Goal: Transaction & Acquisition: Purchase product/service

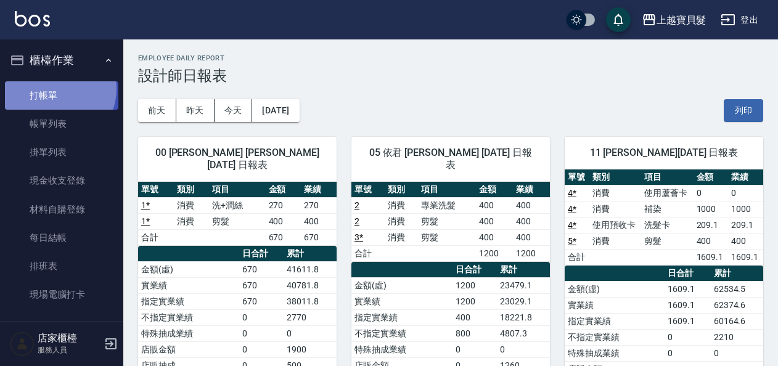
click at [54, 89] on link "打帳單" at bounding box center [61, 95] width 113 height 28
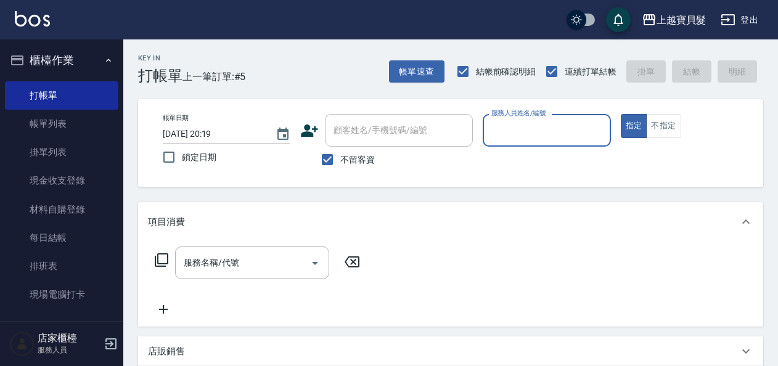
click at [528, 124] on input "服務人員姓名/編號" at bounding box center [546, 131] width 116 height 22
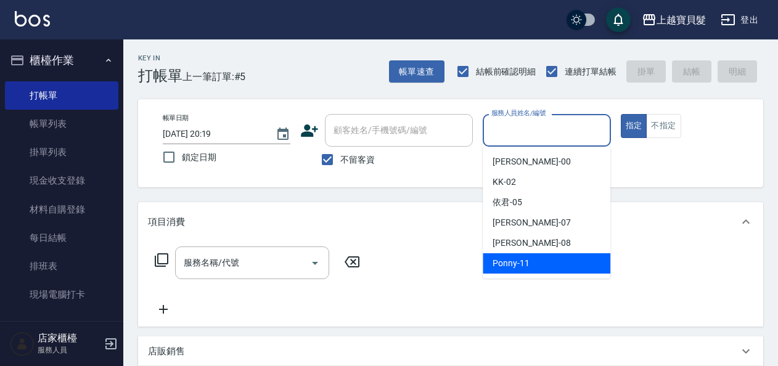
click at [504, 264] on span "Ponny -11" at bounding box center [510, 263] width 37 height 13
type input "Ponny-11"
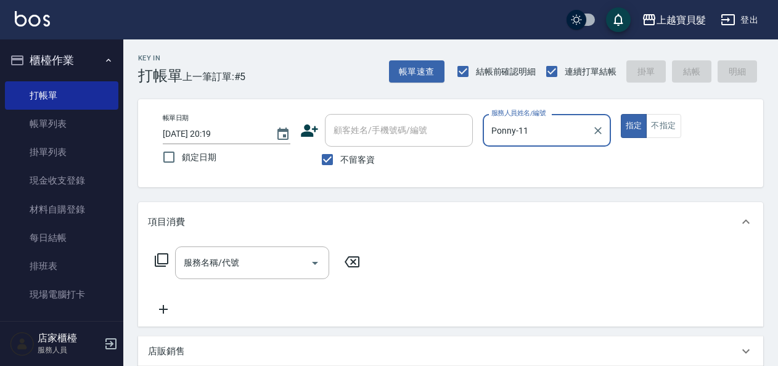
click at [235, 267] on input "服務名稱/代號" at bounding box center [243, 263] width 125 height 22
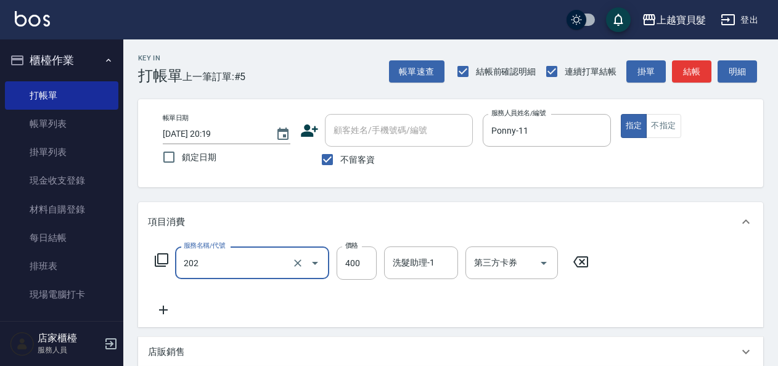
type input "剪髮(202)"
click at [164, 258] on icon at bounding box center [161, 260] width 15 height 15
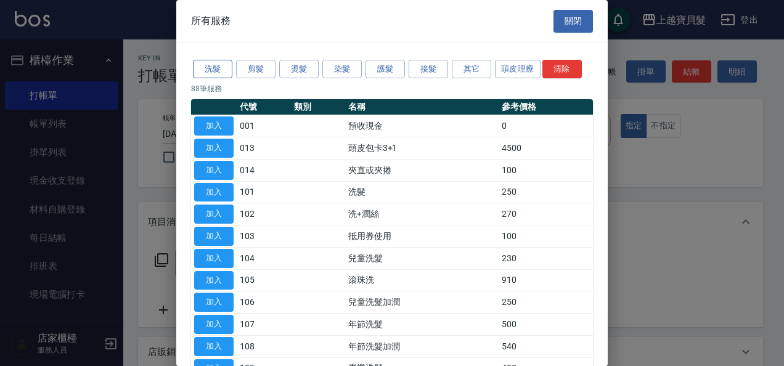
click at [223, 70] on button "洗髮" at bounding box center [212, 69] width 39 height 19
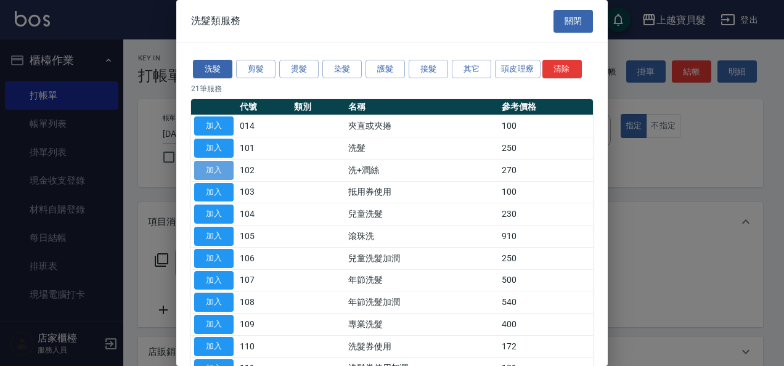
click at [211, 167] on button "加入" at bounding box center [213, 170] width 39 height 19
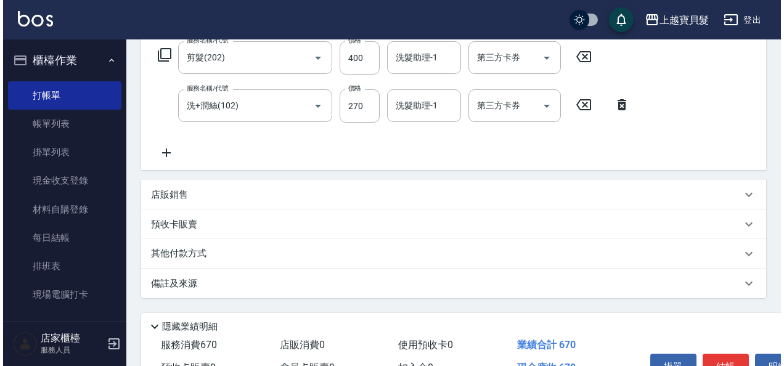
scroll to position [276, 0]
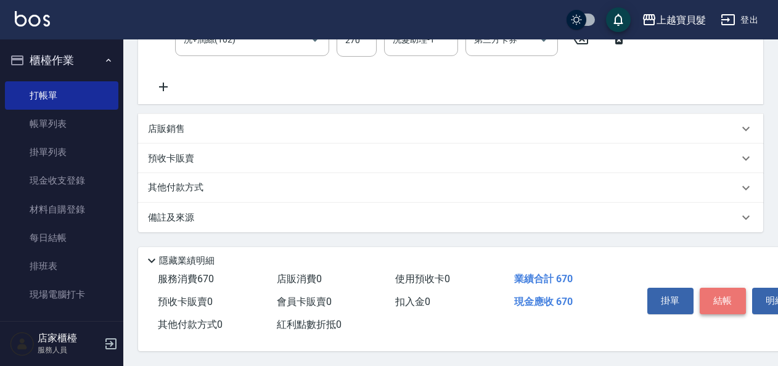
click at [733, 296] on button "結帳" at bounding box center [723, 301] width 46 height 26
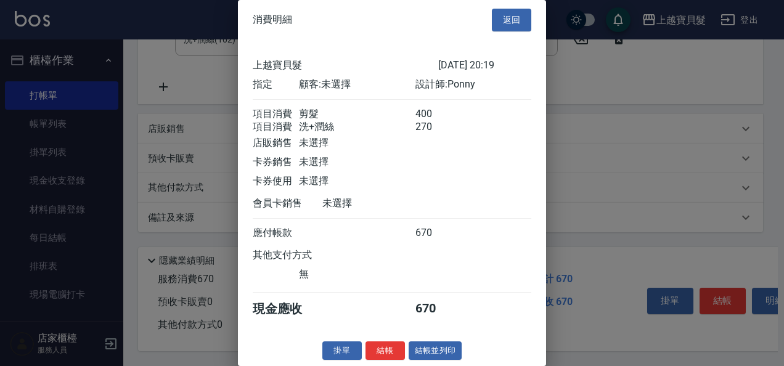
scroll to position [17, 0]
click at [420, 354] on button "結帳並列印" at bounding box center [436, 350] width 54 height 19
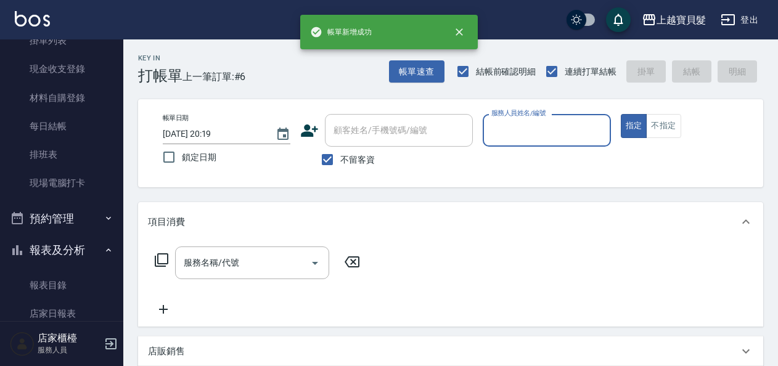
scroll to position [370, 0]
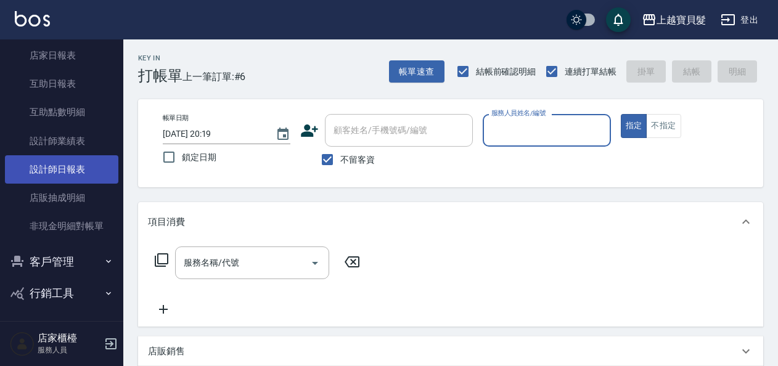
click at [58, 178] on link "設計師日報表" at bounding box center [61, 169] width 113 height 28
